Goal: Transaction & Acquisition: Purchase product/service

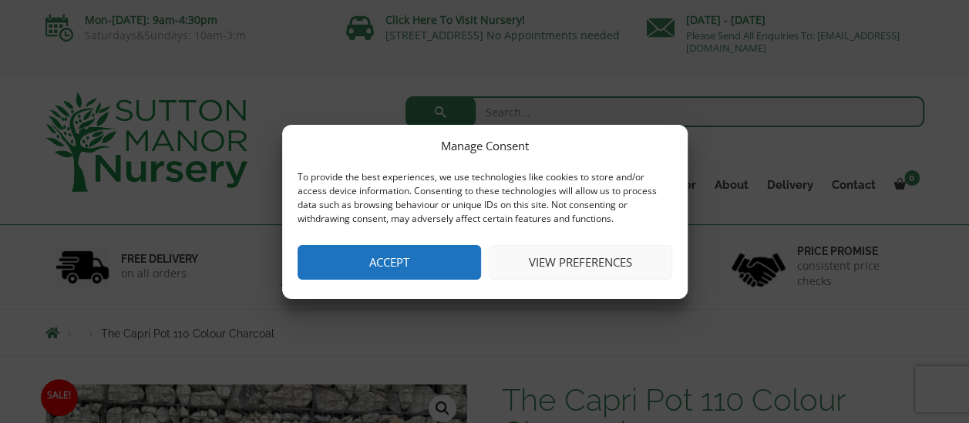
click at [460, 266] on button "Accept" at bounding box center [388, 262] width 183 height 35
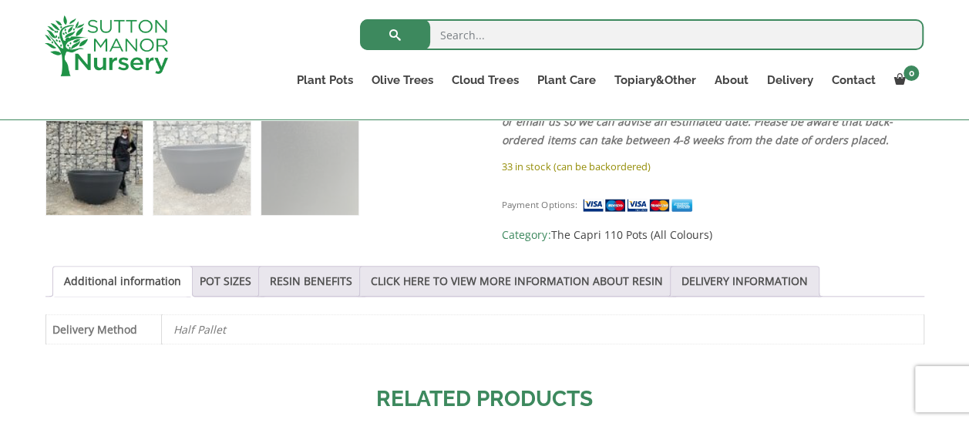
scroll to position [694, 0]
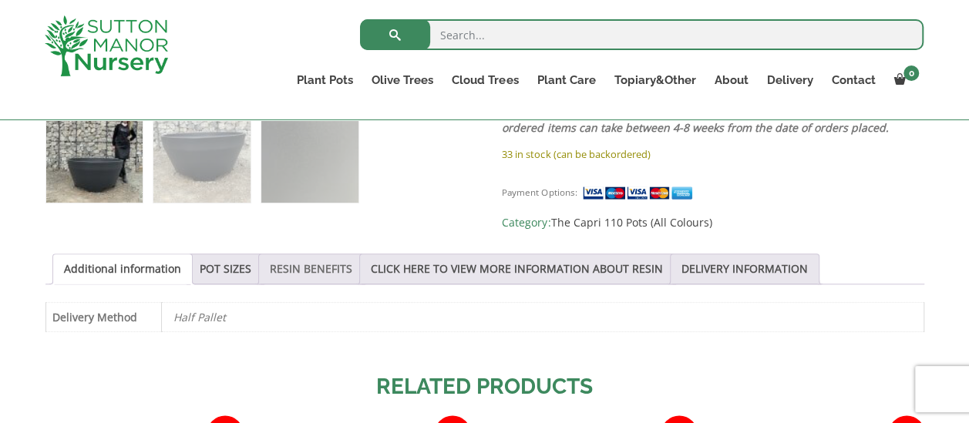
click at [287, 267] on link "RESIN BENEFITS" at bounding box center [311, 268] width 82 height 29
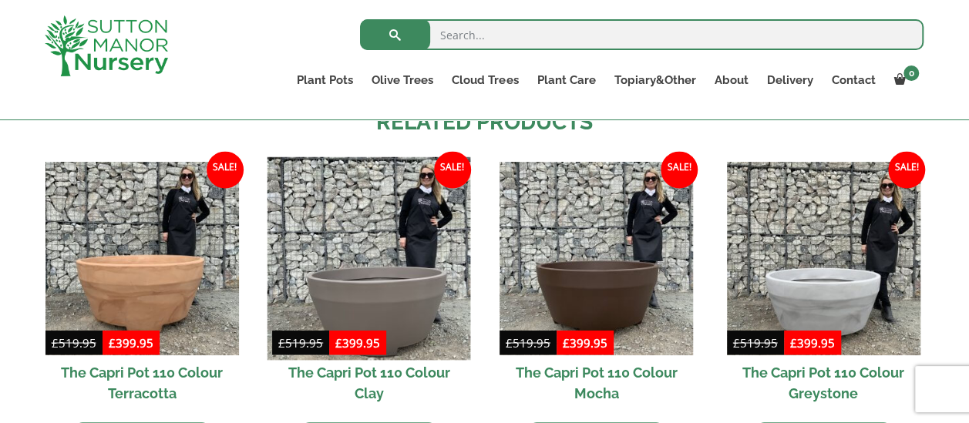
scroll to position [1233, 0]
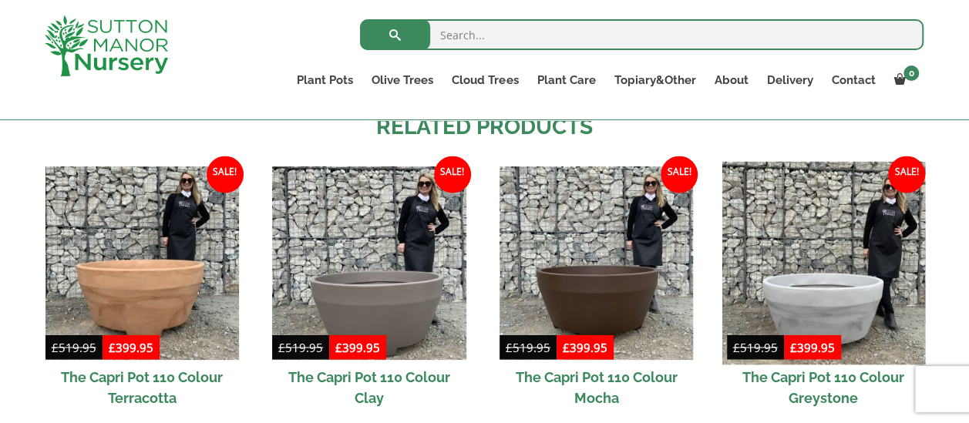
click at [795, 291] on img at bounding box center [822, 262] width 203 height 203
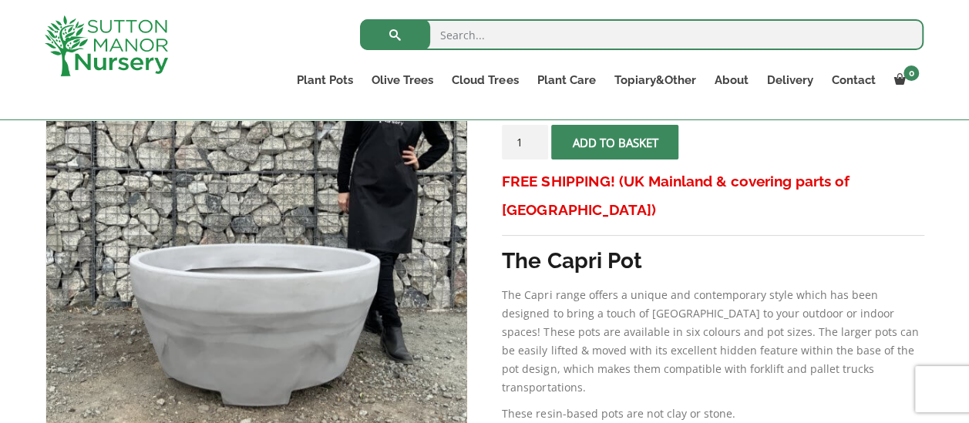
scroll to position [385, 0]
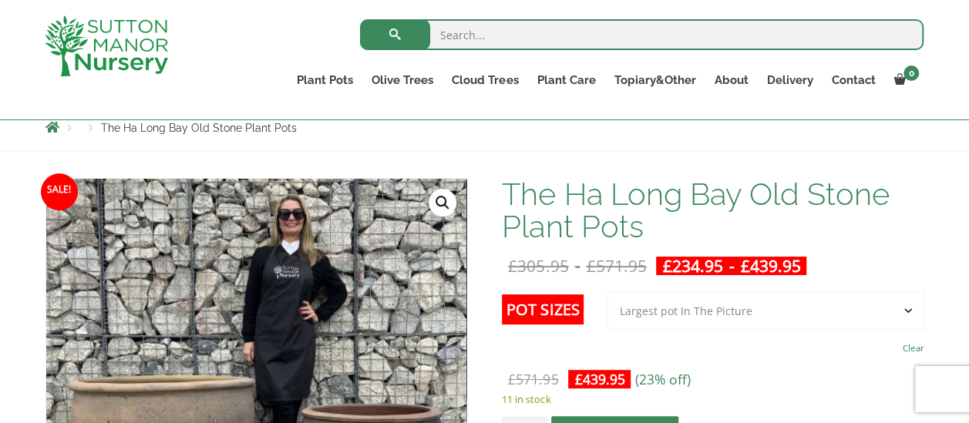
scroll to position [154, 0]
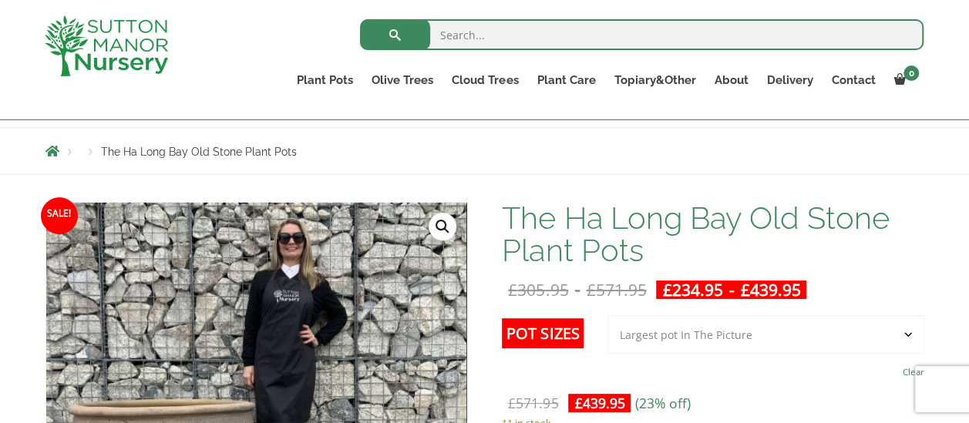
click at [905, 333] on select "Choose an option 3rd to Largest Pot In The Picture 2nd to Largest Pot In The Pi…" at bounding box center [765, 334] width 317 height 39
click at [679, 334] on select "Choose an option 3rd to Largest Pot In The Picture 2nd to Largest Pot In The Pi…" at bounding box center [765, 334] width 317 height 39
click at [810, 345] on select "Choose an option 3rd to Largest Pot In The Picture 2nd to Largest Pot In The Pi…" at bounding box center [765, 334] width 317 height 39
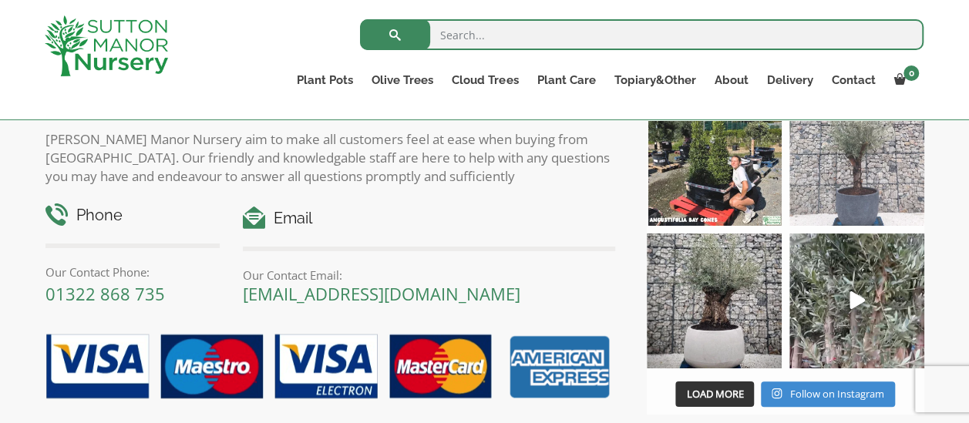
scroll to position [2280, 0]
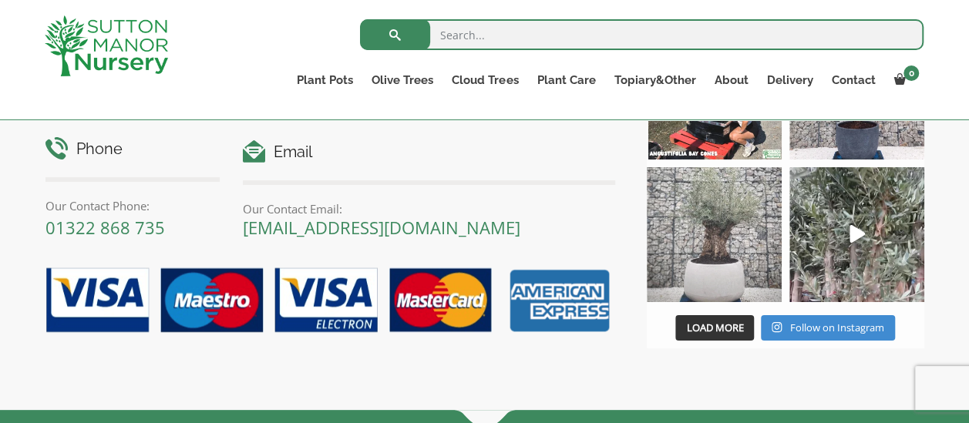
click at [723, 251] on img at bounding box center [714, 234] width 135 height 135
